Goal: Information Seeking & Learning: Check status

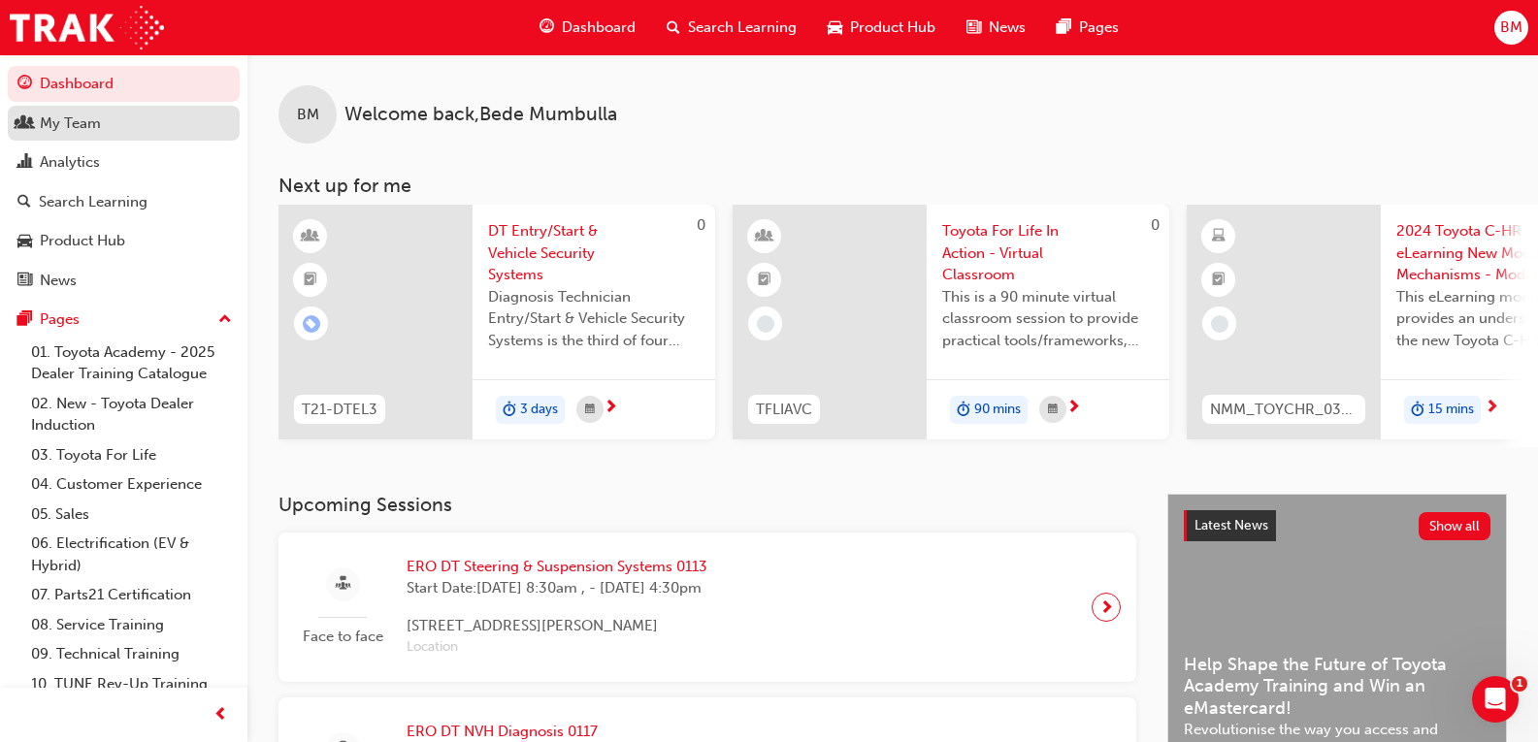
click at [138, 122] on div "My Team" at bounding box center [123, 124] width 212 height 24
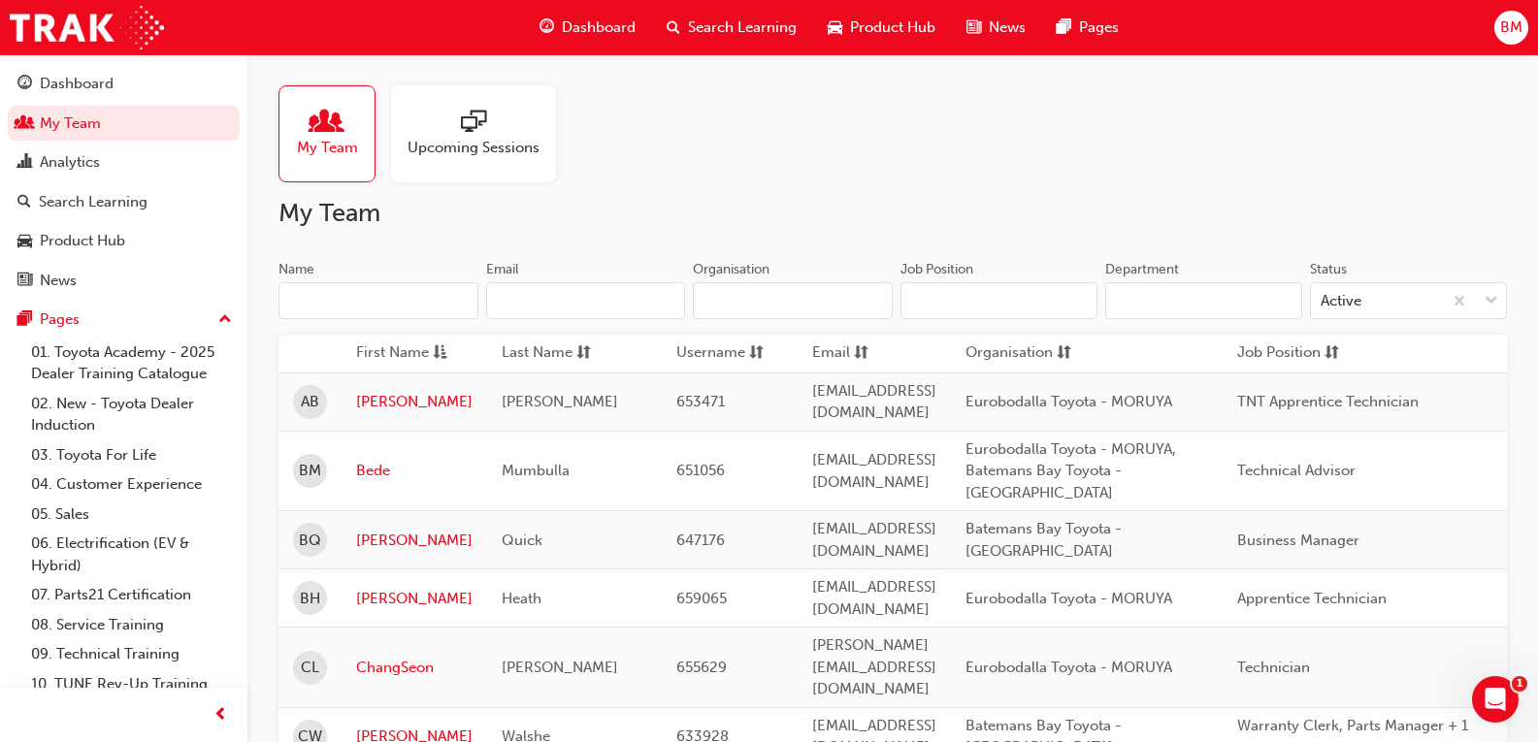
click at [443, 144] on span "Upcoming Sessions" at bounding box center [473, 148] width 132 height 22
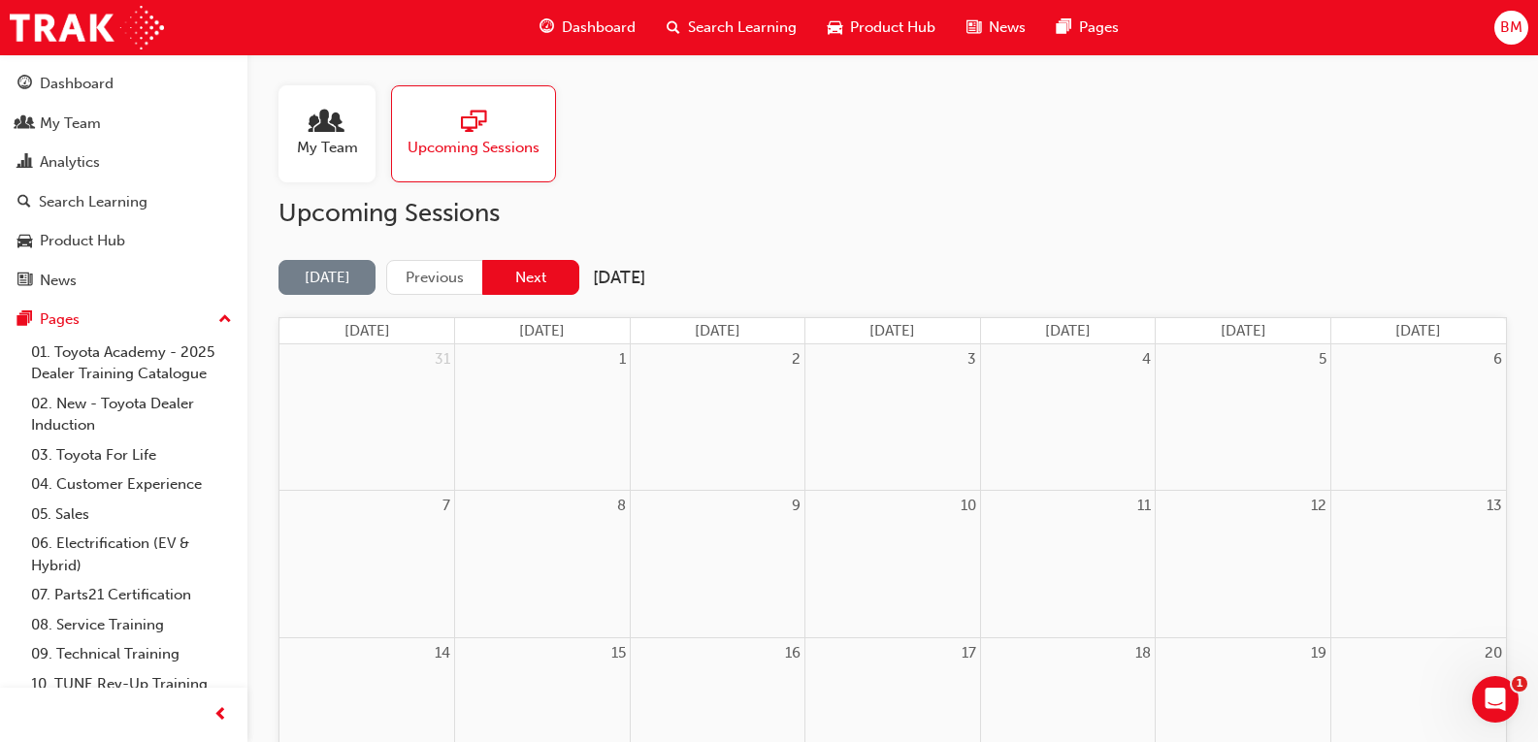
click at [532, 280] on button "Next" at bounding box center [530, 278] width 97 height 36
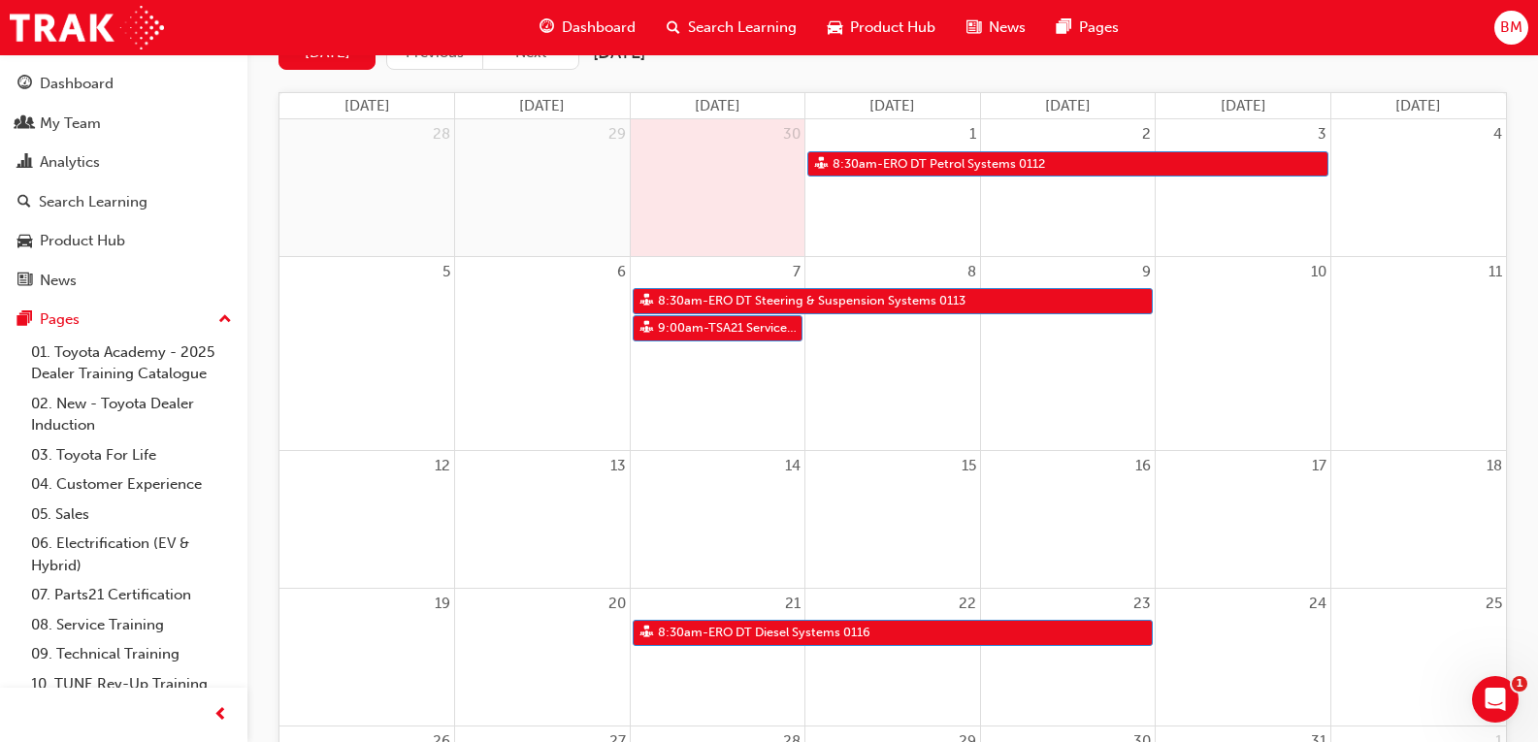
scroll to position [192, 0]
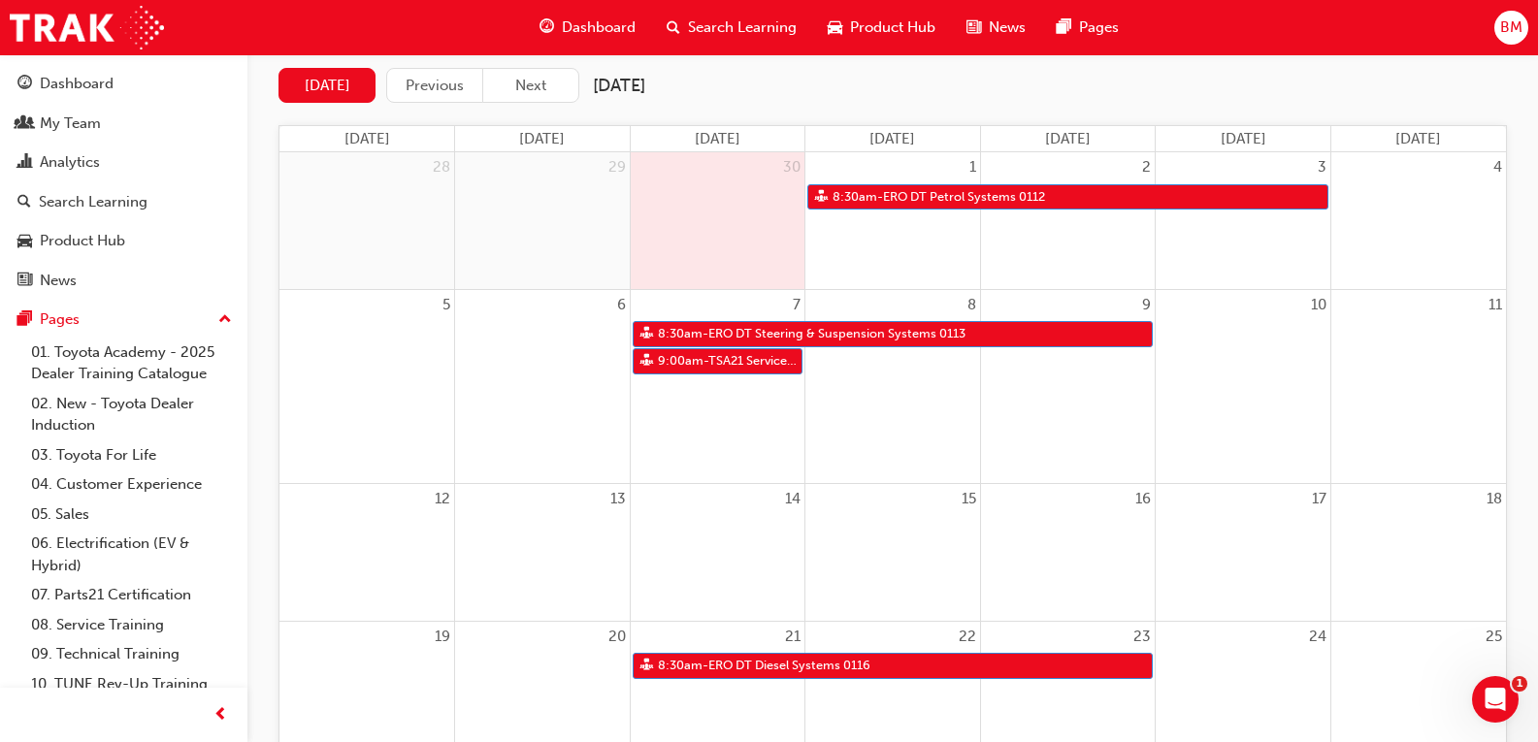
click at [589, 520] on div at bounding box center [542, 528] width 175 height 29
click at [707, 518] on div at bounding box center [718, 528] width 175 height 29
click at [594, 540] on div at bounding box center [542, 528] width 175 height 29
click at [654, 546] on div "14" at bounding box center [718, 552] width 175 height 137
click at [597, 561] on div "13" at bounding box center [542, 552] width 175 height 137
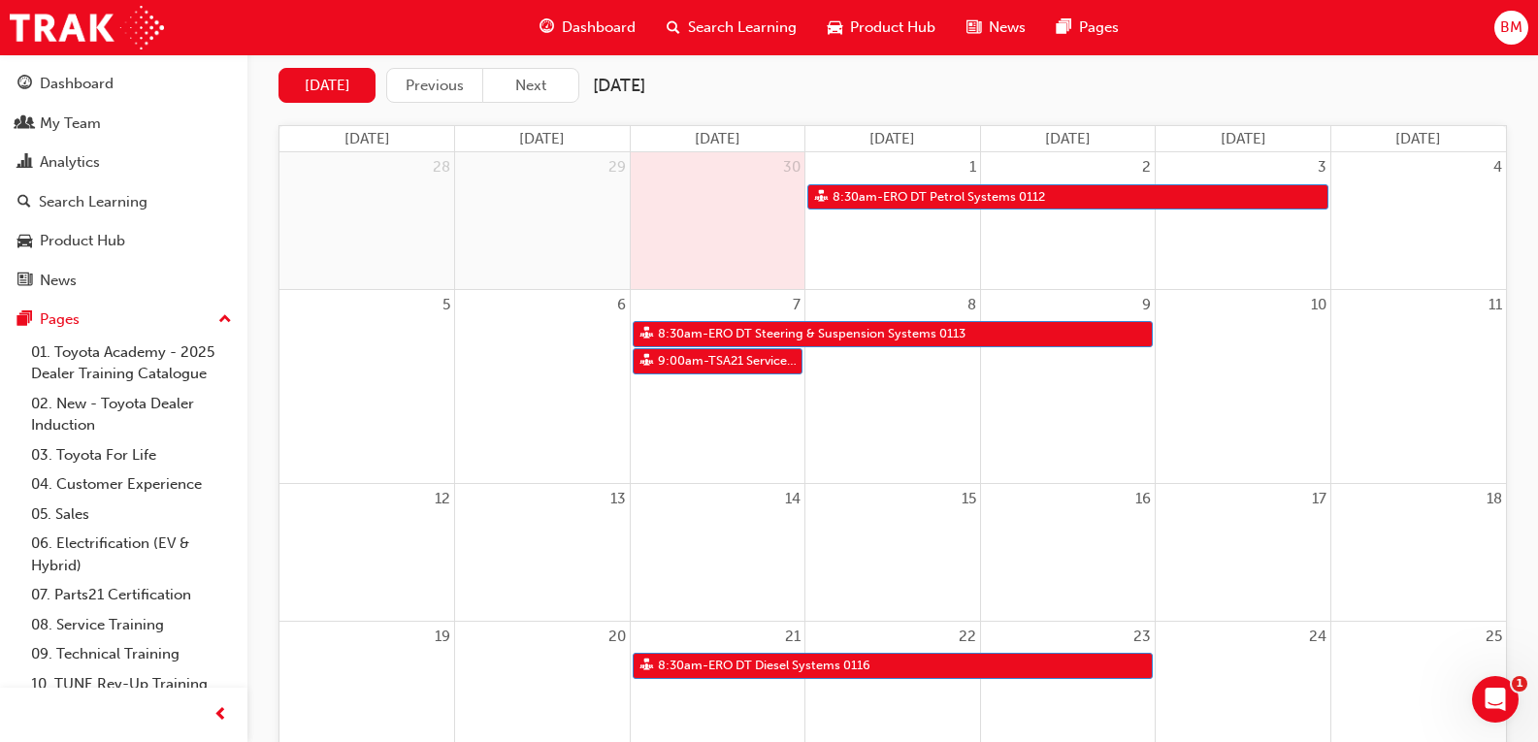
drag, startPoint x: 664, startPoint y: 557, endPoint x: 567, endPoint y: 546, distance: 98.6
click at [665, 557] on div "14" at bounding box center [718, 552] width 175 height 137
click at [553, 541] on div at bounding box center [542, 528] width 175 height 29
click at [718, 539] on div at bounding box center [718, 528] width 175 height 29
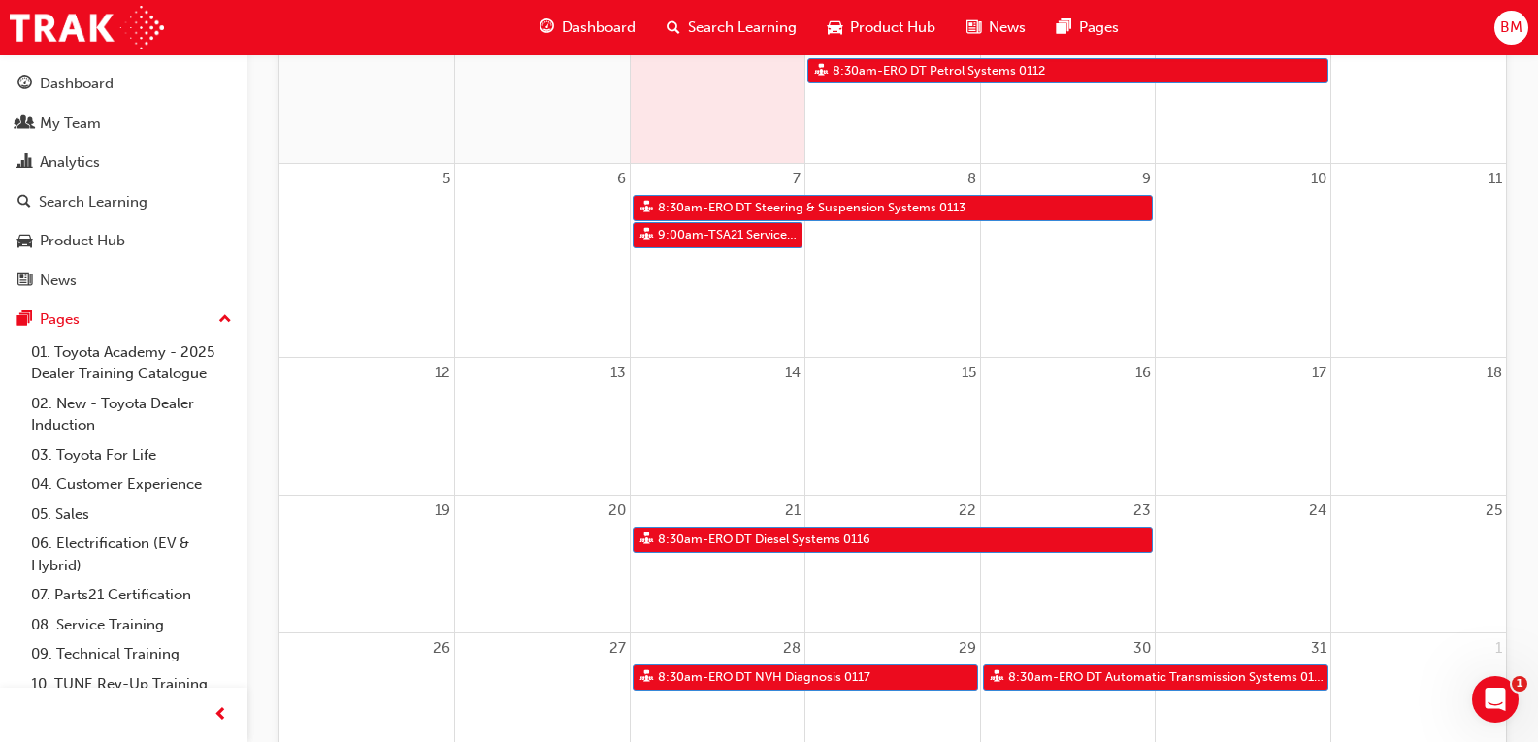
scroll to position [0, 0]
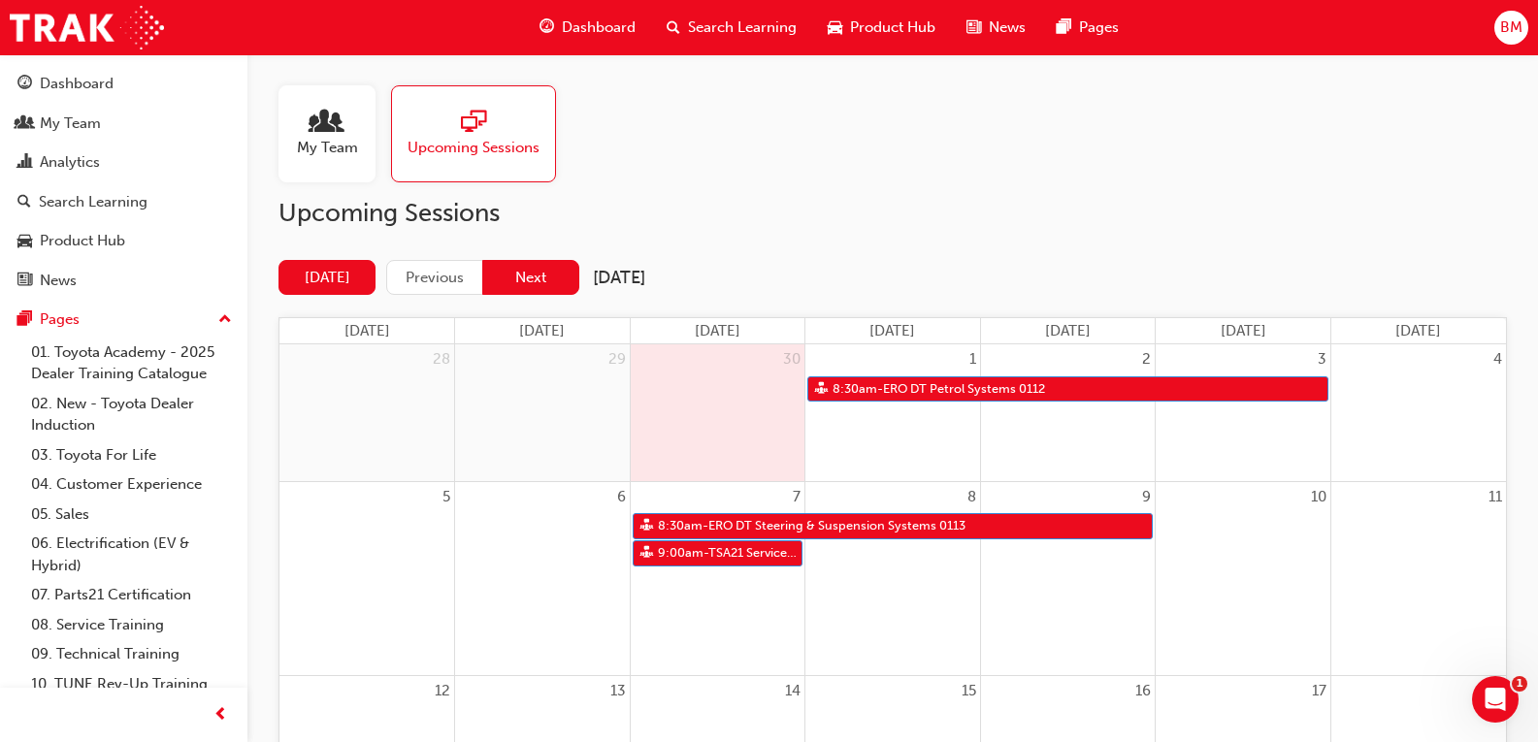
click at [554, 288] on button "Next" at bounding box center [530, 278] width 97 height 36
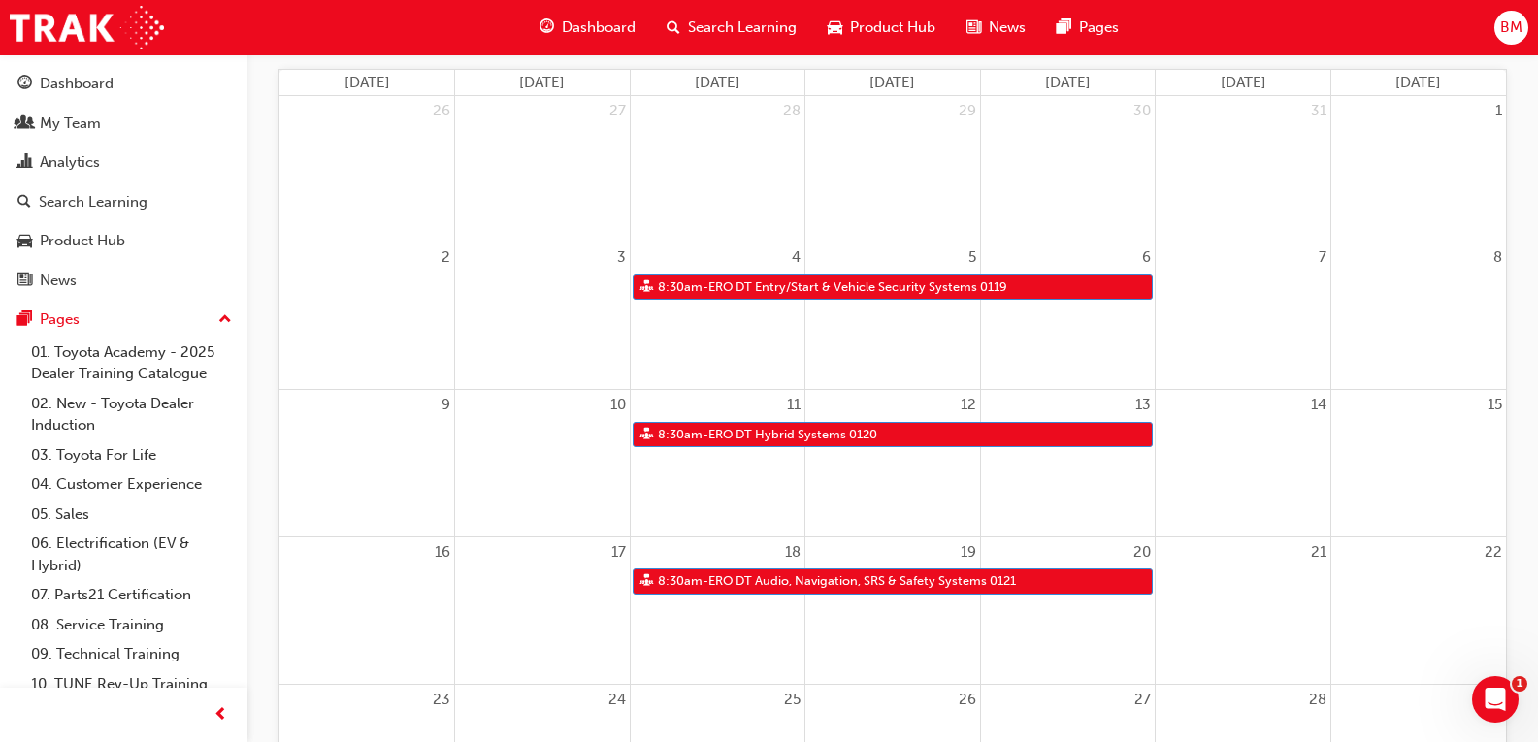
scroll to position [388, 0]
